Goal: Information Seeking & Learning: Learn about a topic

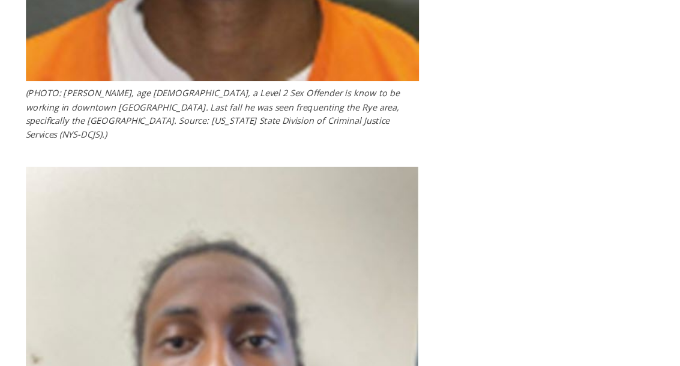
scroll to position [2244, 0]
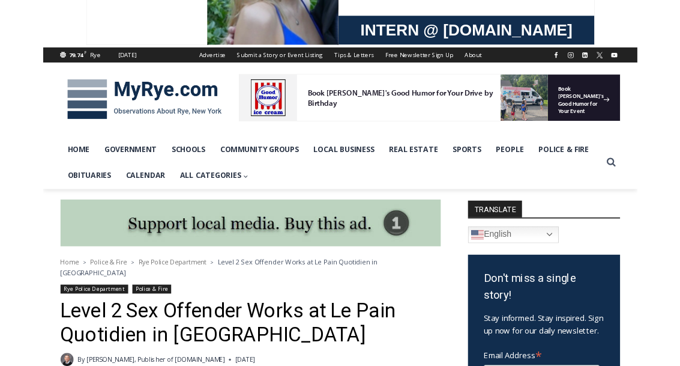
scroll to position [104, 0]
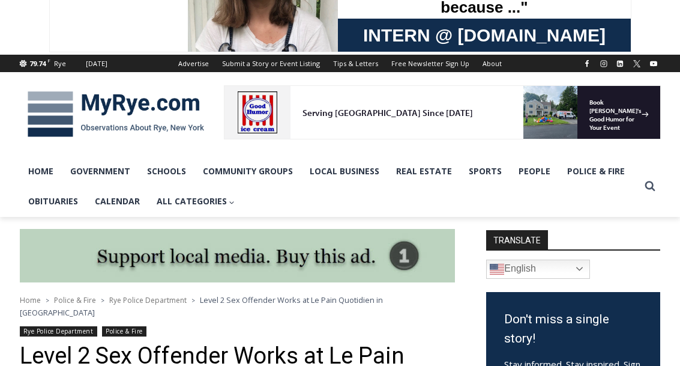
click at [125, 107] on img at bounding box center [116, 114] width 192 height 62
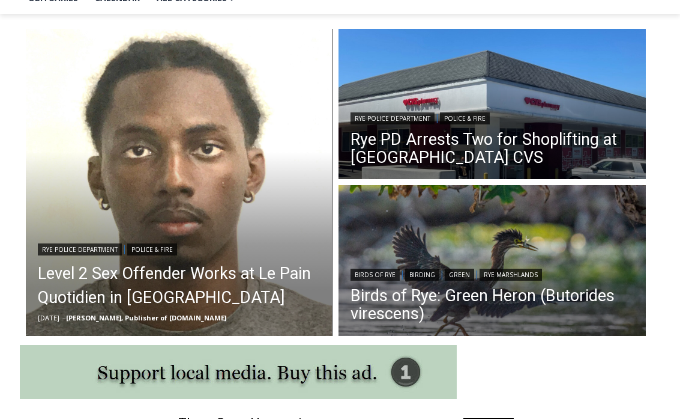
scroll to position [307, 0]
click at [541, 135] on link "Rye PD Arrests Two for Shoplifting at [GEOGRAPHIC_DATA] CVS" at bounding box center [492, 148] width 283 height 36
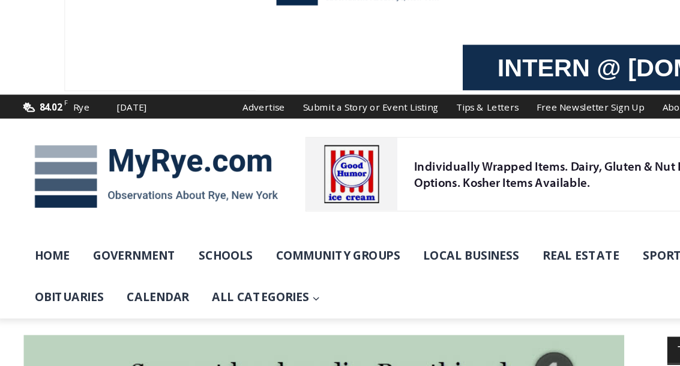
scroll to position [89, 0]
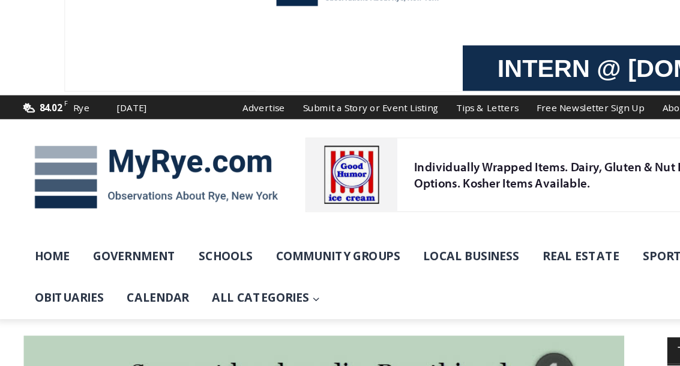
click at [127, 123] on img at bounding box center [116, 128] width 192 height 62
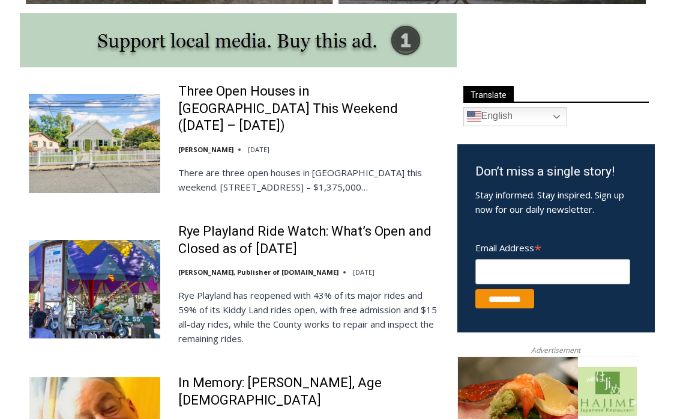
scroll to position [638, 0]
click at [191, 97] on link "Three Open Houses in [GEOGRAPHIC_DATA] This Weekend ([DATE] – [DATE])" at bounding box center [310, 109] width 264 height 52
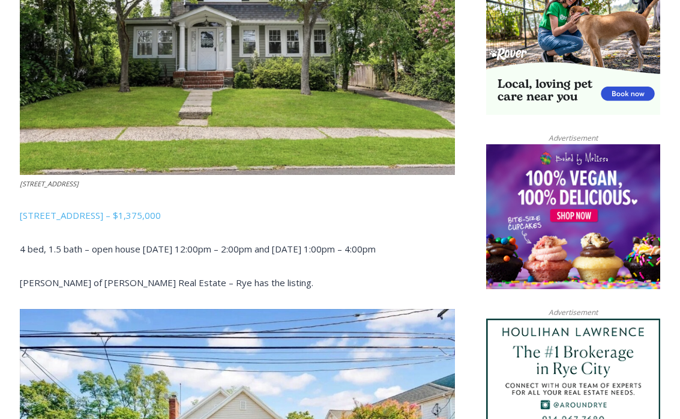
scroll to position [835, 0]
click at [86, 209] on span "15 Roosevelt Avenue, Rye – $1,375,000" at bounding box center [90, 215] width 141 height 12
